Goal: Task Accomplishment & Management: Manage account settings

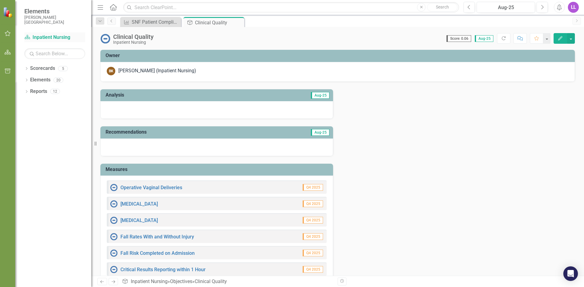
click at [50, 36] on link "Scorecard Inpatient Nursing" at bounding box center [54, 37] width 61 height 7
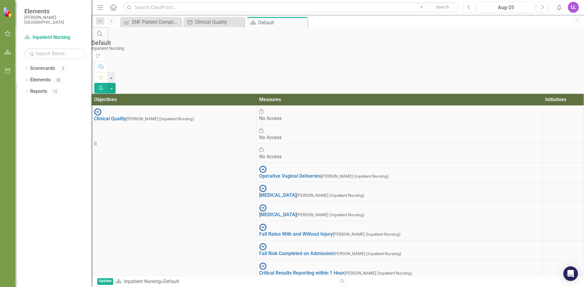
click at [36, 10] on span "Elements" at bounding box center [54, 11] width 61 height 7
click at [8, 52] on icon "button" at bounding box center [8, 52] width 6 height 5
click at [210, 21] on div "Clinical Quality" at bounding box center [215, 22] width 40 height 8
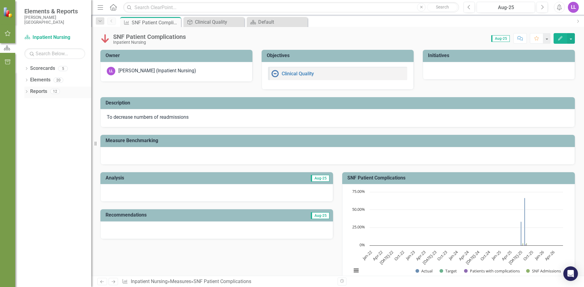
click at [36, 95] on link "Reports" at bounding box center [38, 91] width 17 height 7
click at [47, 36] on link "Scorecard Inpatient Nursing" at bounding box center [54, 37] width 61 height 7
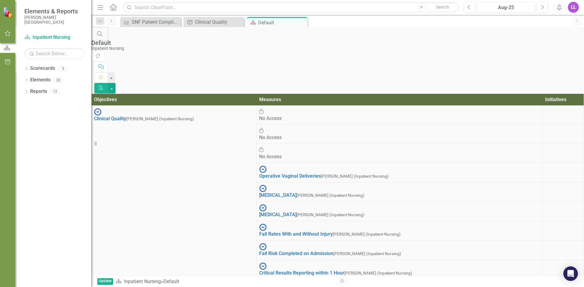
click at [116, 7] on icon "Home" at bounding box center [113, 7] width 8 height 6
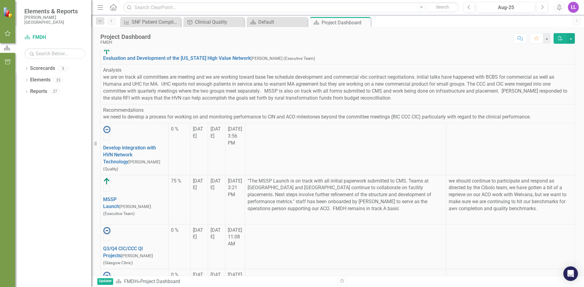
scroll to position [403, 0]
checkbox input "true"
checkbox input "false"
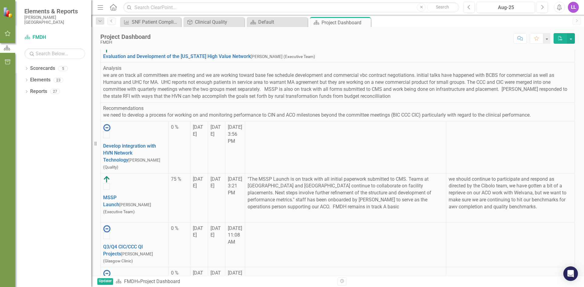
checkbox input "false"
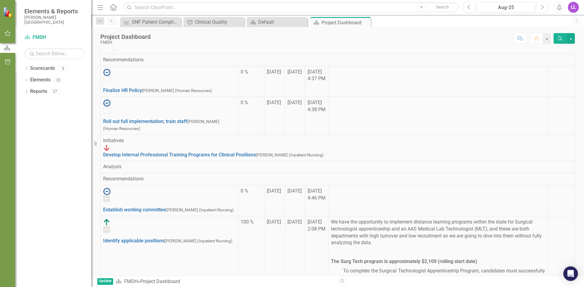
scroll to position [1201, 0]
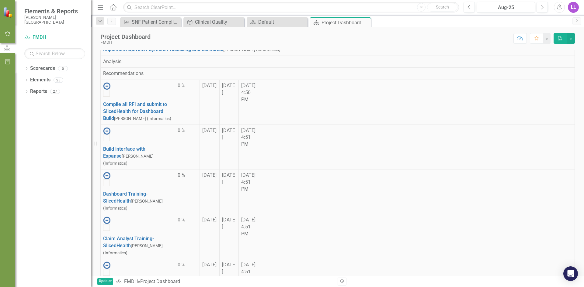
checkbox input "true"
checkbox input "false"
checkbox input "true"
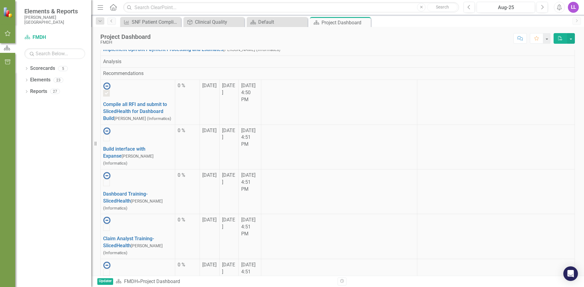
scroll to position [395, 0]
